Goal: Transaction & Acquisition: Purchase product/service

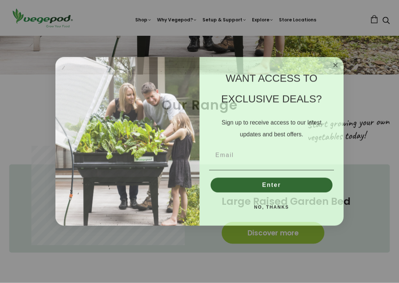
scroll to position [220, 0]
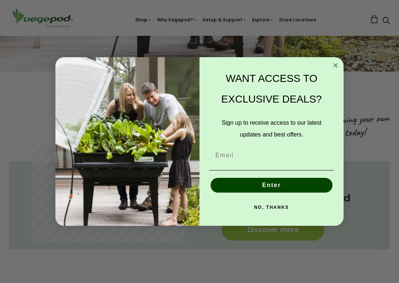
click at [335, 62] on circle "Close dialog" at bounding box center [335, 65] width 8 height 8
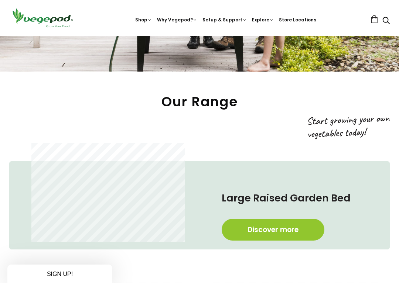
click at [335, 62] on div "Close dialog WANT ACCESS TO EXCLUSIVE DEALS? Sign up to receive access to our l…" at bounding box center [199, 141] width 288 height 169
click at [15, 165] on div "Large Raised Garden Bed Discover more" at bounding box center [199, 205] width 380 height 88
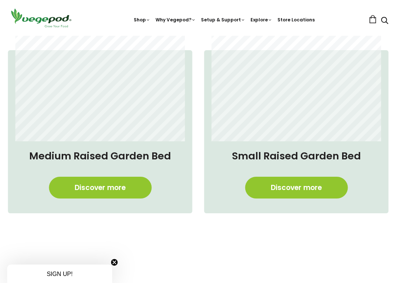
scroll to position [472, 2]
click at [292, 188] on link "Discover more" at bounding box center [295, 188] width 103 height 22
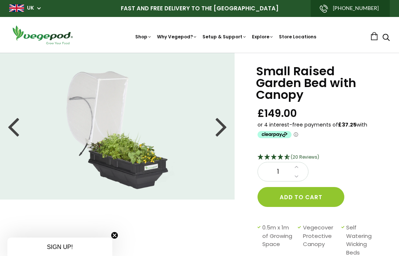
click at [113, 239] on circle "Close teaser" at bounding box center [114, 235] width 7 height 7
click at [14, 131] on div at bounding box center [13, 126] width 12 height 33
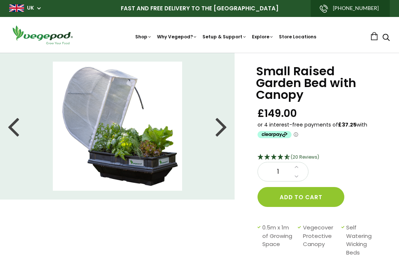
click at [12, 131] on div at bounding box center [13, 126] width 12 height 33
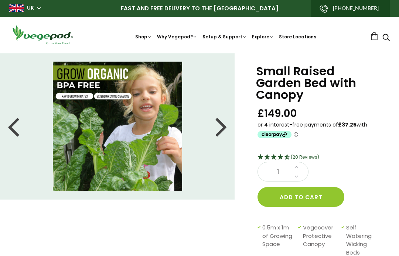
click at [4, 129] on li at bounding box center [117, 126] width 235 height 129
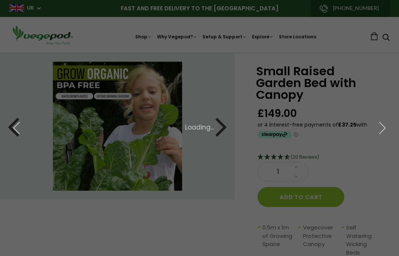
click at [10, 141] on button "button" at bounding box center [16, 128] width 33 height 41
